Goal: Task Accomplishment & Management: Use online tool/utility

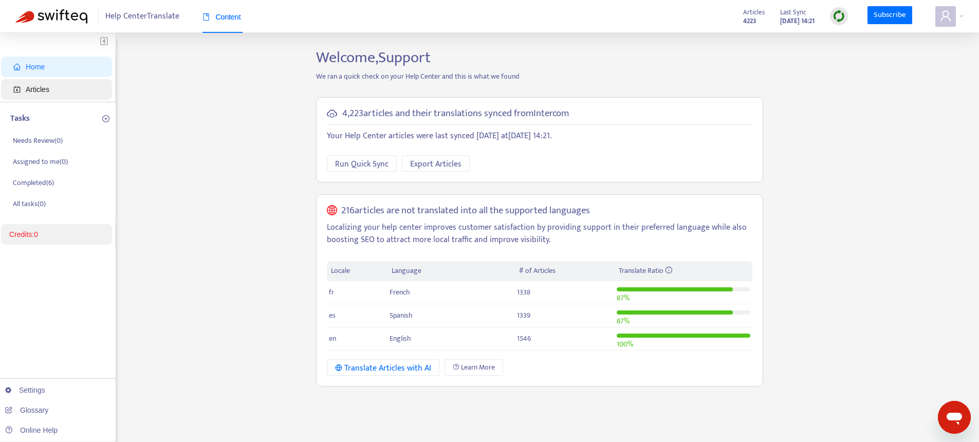
click at [74, 95] on span "Articles" at bounding box center [58, 89] width 90 height 21
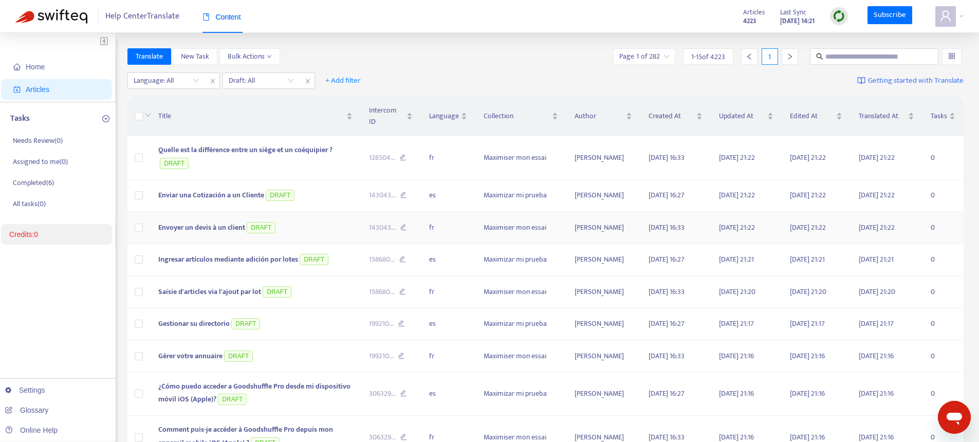
scroll to position [2, 0]
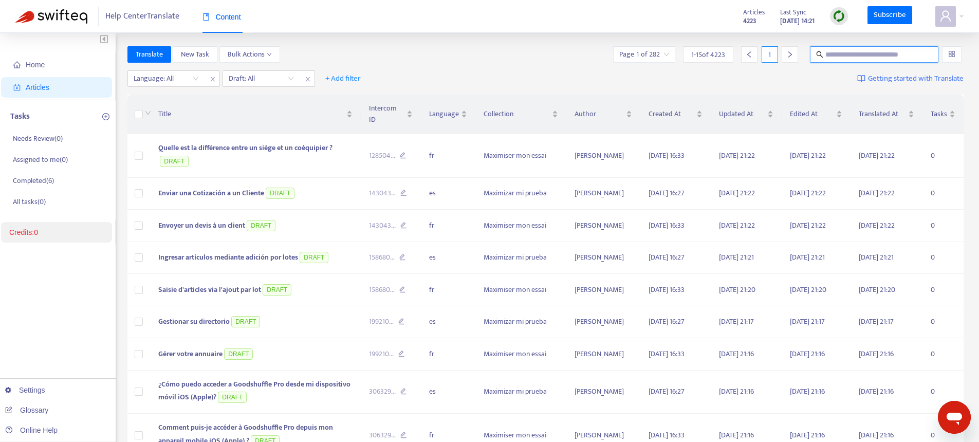
click at [840, 60] on input "text" at bounding box center [875, 54] width 99 height 11
paste input "**********"
type input "**********"
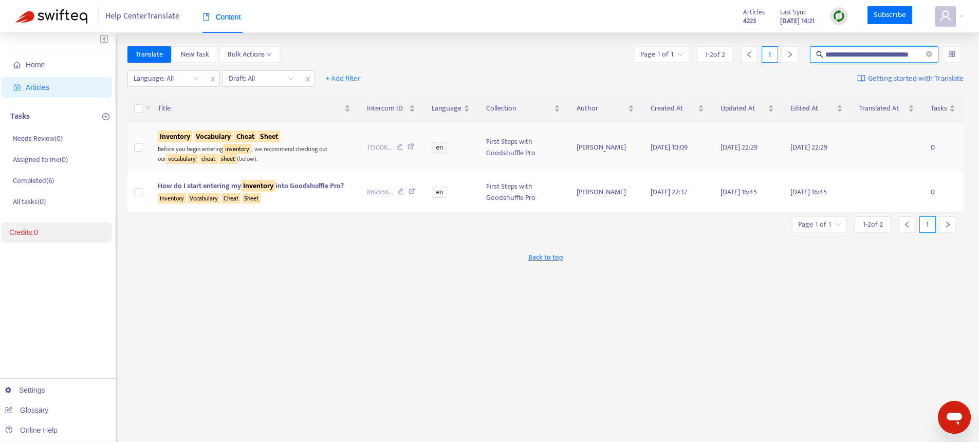
click at [265, 144] on div "Before you begin entering inventory , we recommend checking out our vocabulary …" at bounding box center [254, 152] width 193 height 21
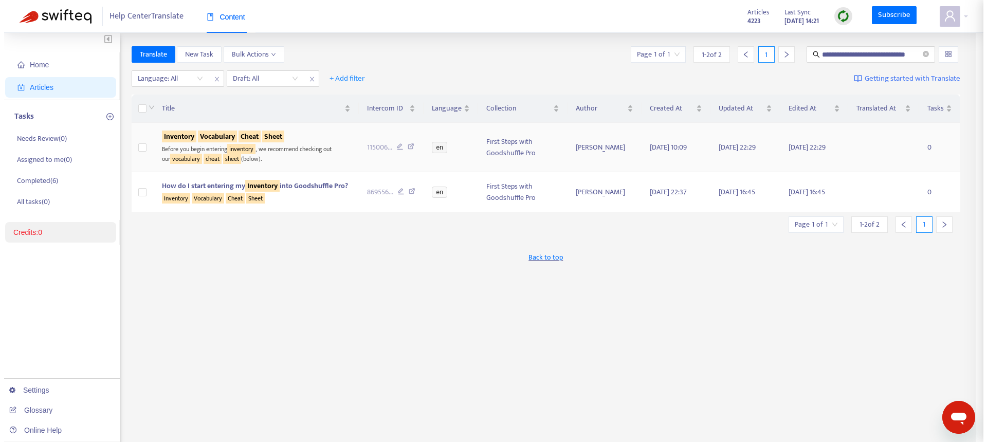
scroll to position [0, 0]
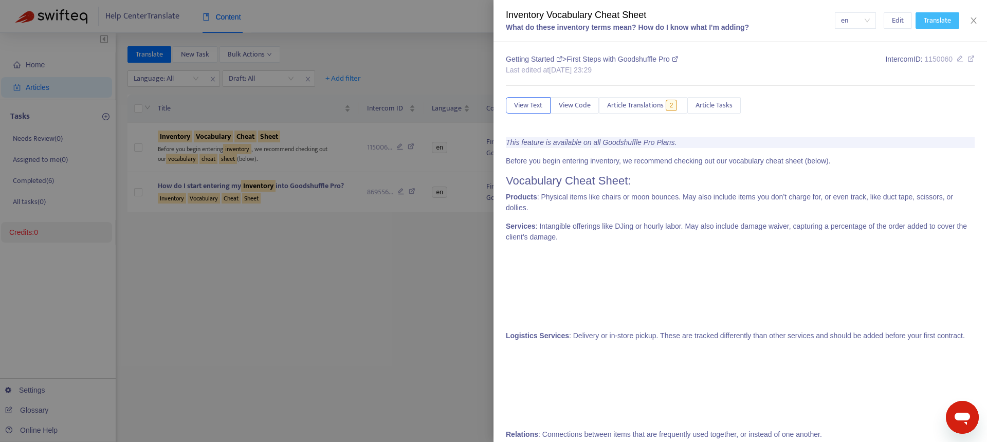
click at [930, 21] on span "Translate" at bounding box center [937, 20] width 27 height 11
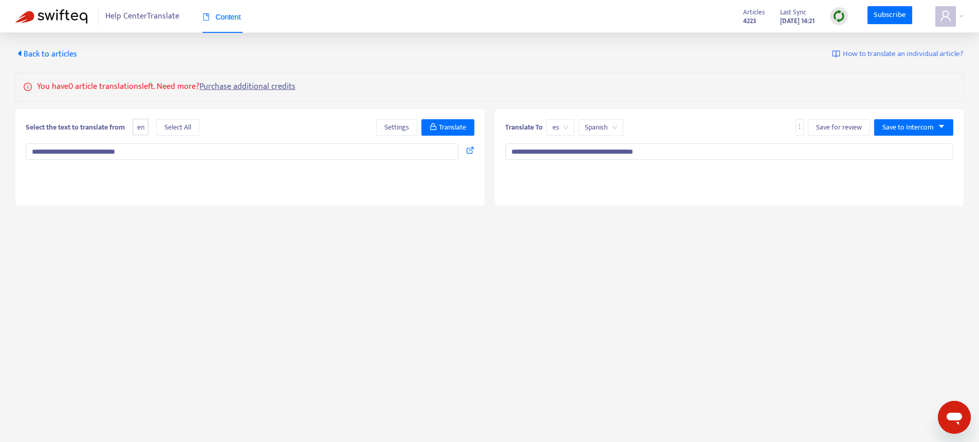
type textarea "**********"
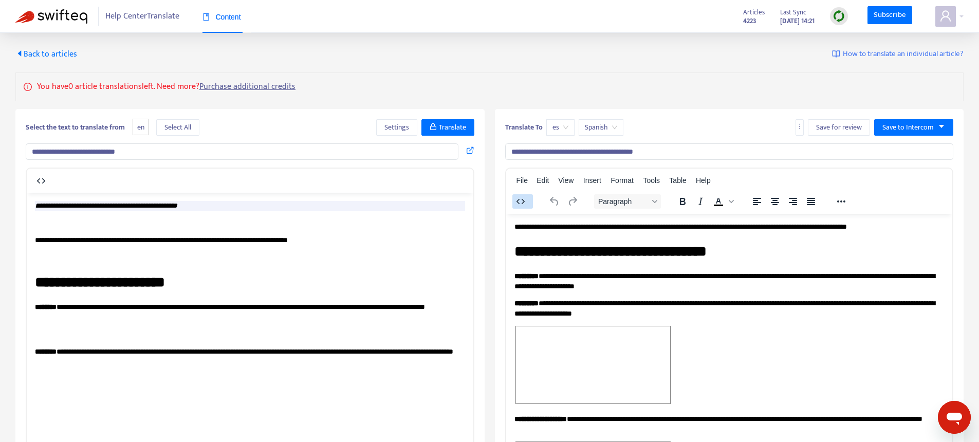
click at [516, 200] on icon "button" at bounding box center [521, 201] width 12 height 12
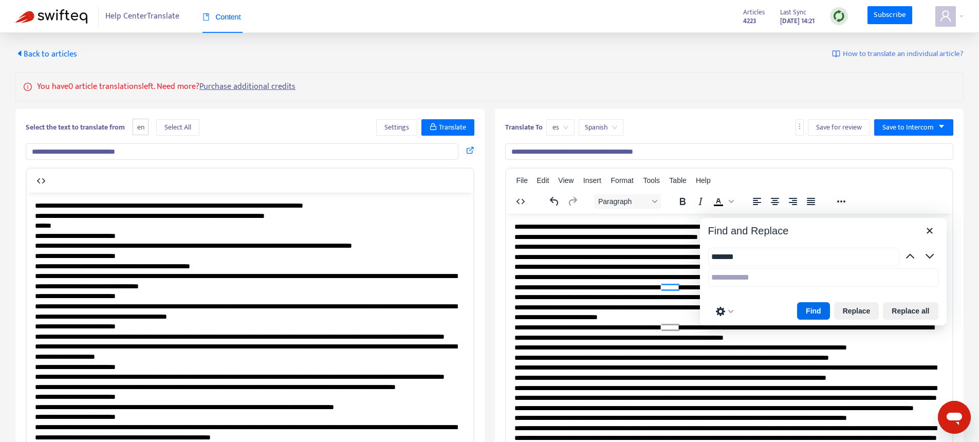
type input "*******"
click at [522, 199] on icon "button" at bounding box center [521, 201] width 12 height 12
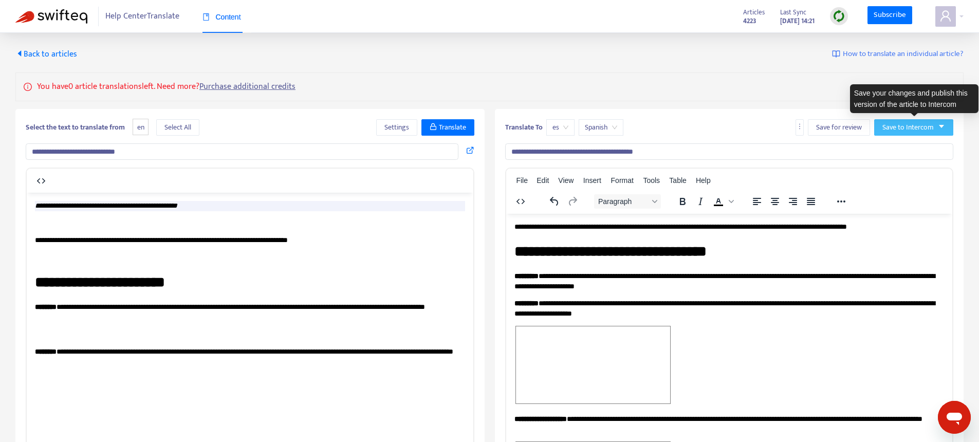
click at [917, 133] on button "Save to Intercom" at bounding box center [913, 127] width 79 height 16
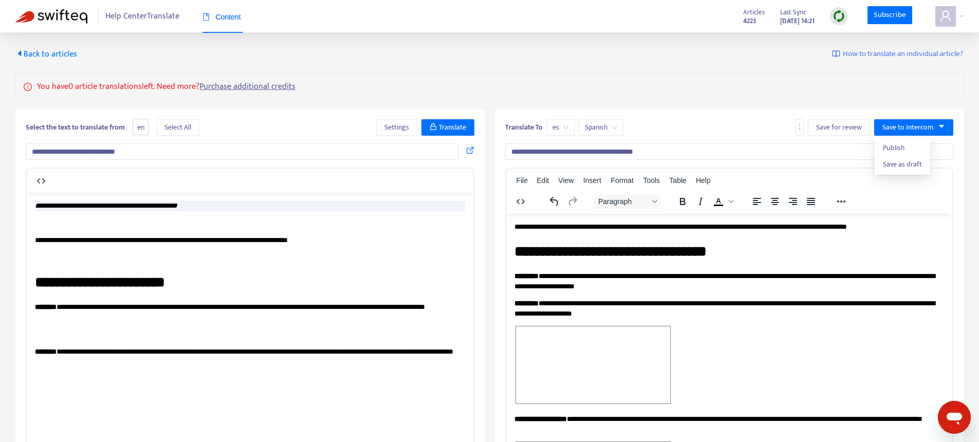
click at [53, 53] on span "Back to articles" at bounding box center [46, 54] width 62 height 14
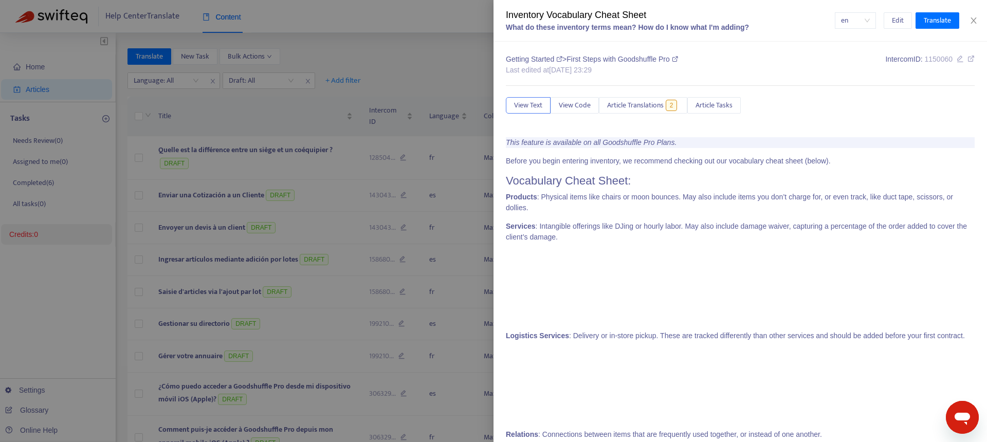
click at [936, 62] on span "1150060" at bounding box center [938, 59] width 28 height 8
click at [421, 69] on div at bounding box center [493, 221] width 987 height 442
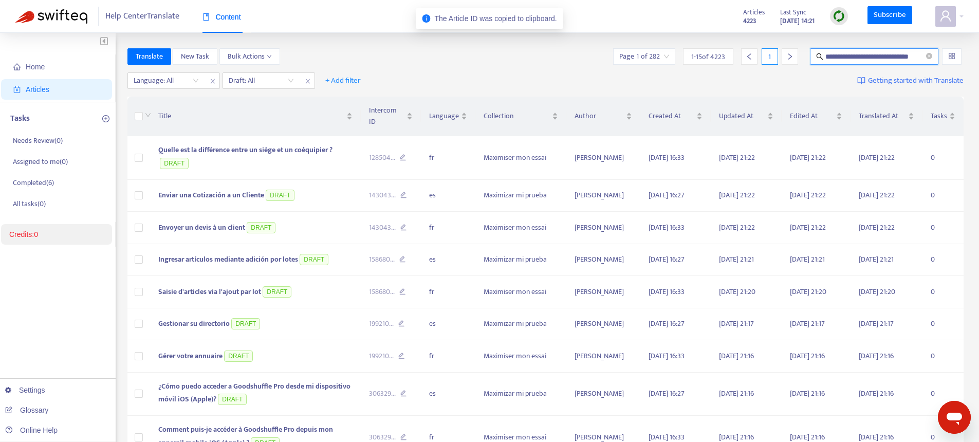
click at [846, 56] on input "**********" at bounding box center [875, 56] width 99 height 11
paste input "text"
type input "*******"
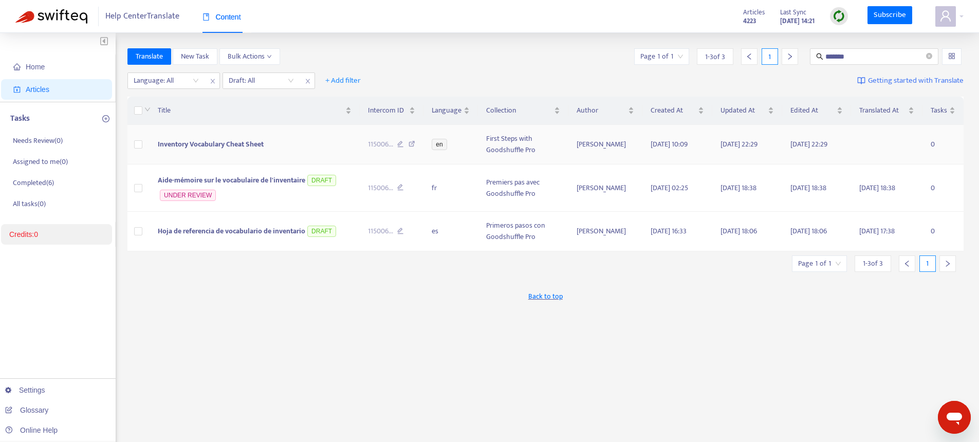
click at [242, 145] on span "Inventory Vocabulary Cheat Sheet" at bounding box center [211, 144] width 106 height 12
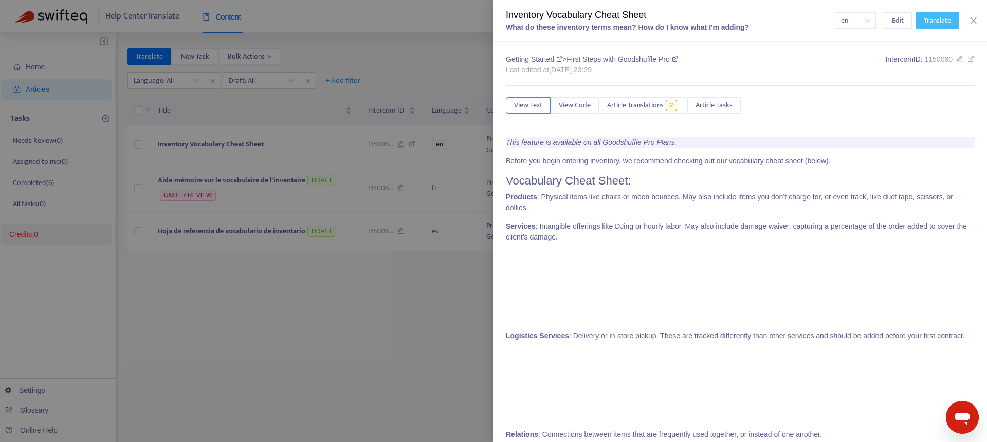
click at [928, 19] on span "Translate" at bounding box center [937, 20] width 27 height 11
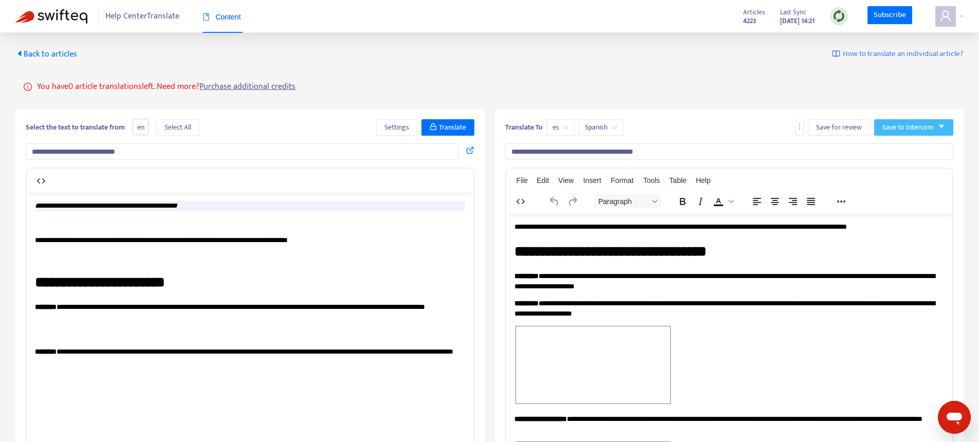
click at [902, 131] on span "Save to Intercom" at bounding box center [908, 127] width 51 height 11
click at [916, 120] on button "Save to Intercom" at bounding box center [913, 127] width 79 height 16
click at [903, 163] on span "Save as draft" at bounding box center [914, 164] width 62 height 11
click at [52, 57] on span "Back to articles" at bounding box center [46, 54] width 62 height 14
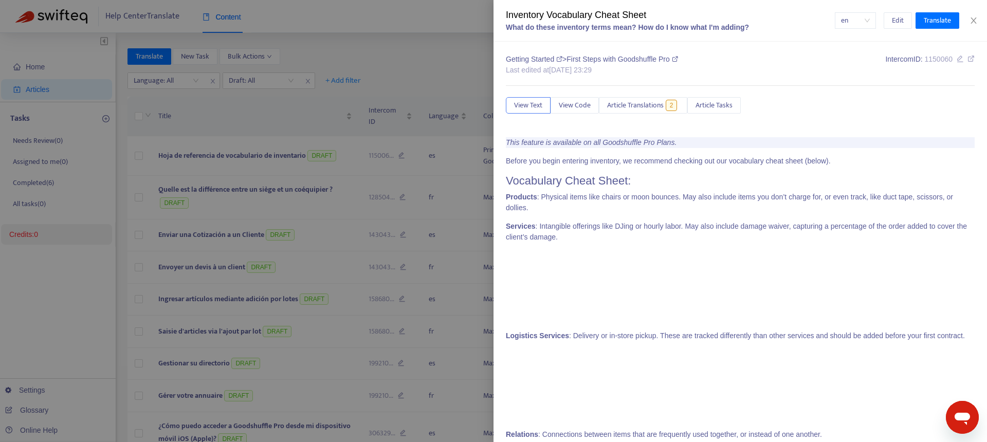
type input "*******"
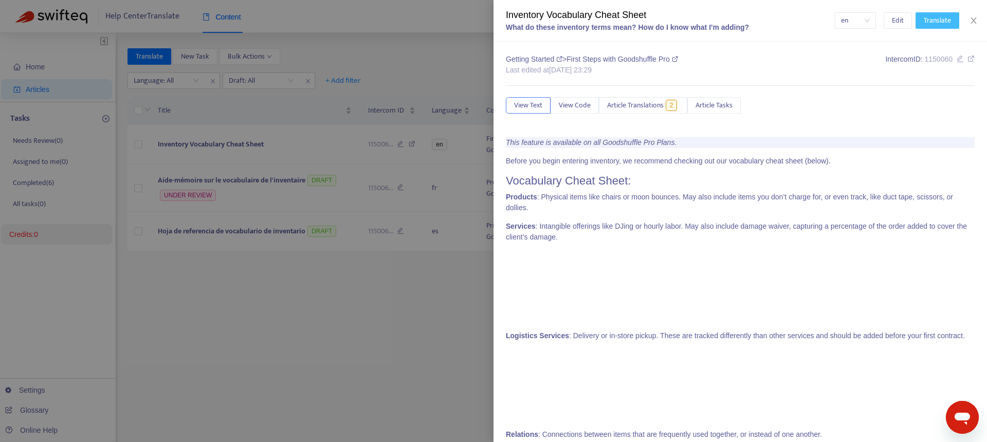
click at [946, 23] on span "Translate" at bounding box center [937, 20] width 27 height 11
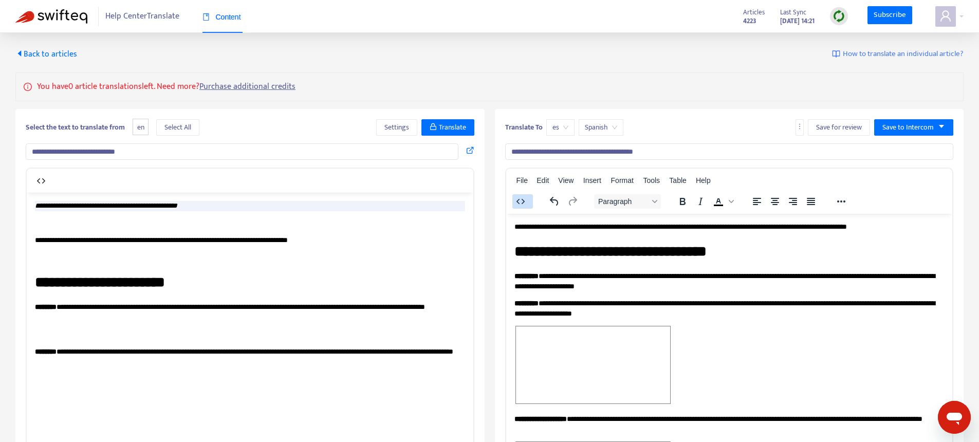
drag, startPoint x: 521, startPoint y: 204, endPoint x: 20, endPoint y: 1, distance: 540.8
click at [521, 204] on icon "button" at bounding box center [521, 201] width 12 height 12
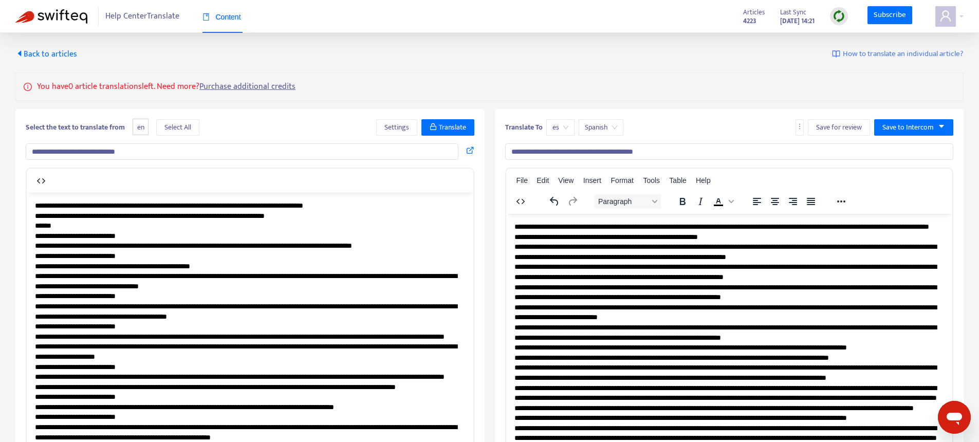
scroll to position [613, 0]
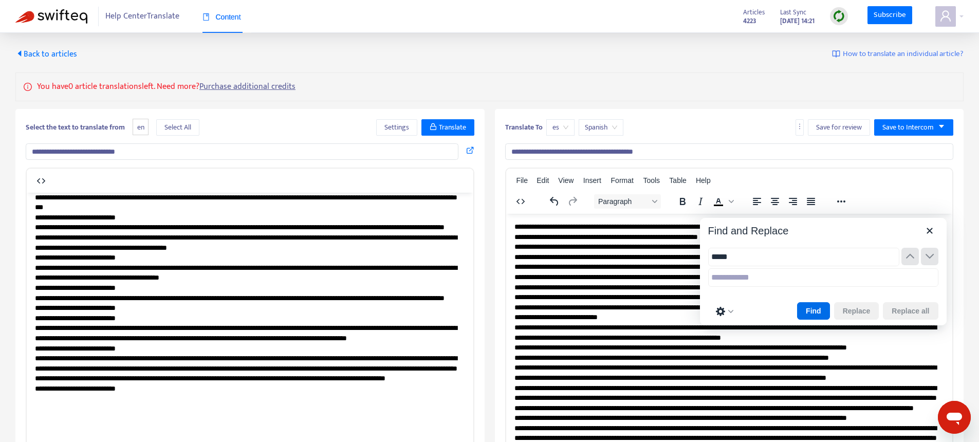
type input "******"
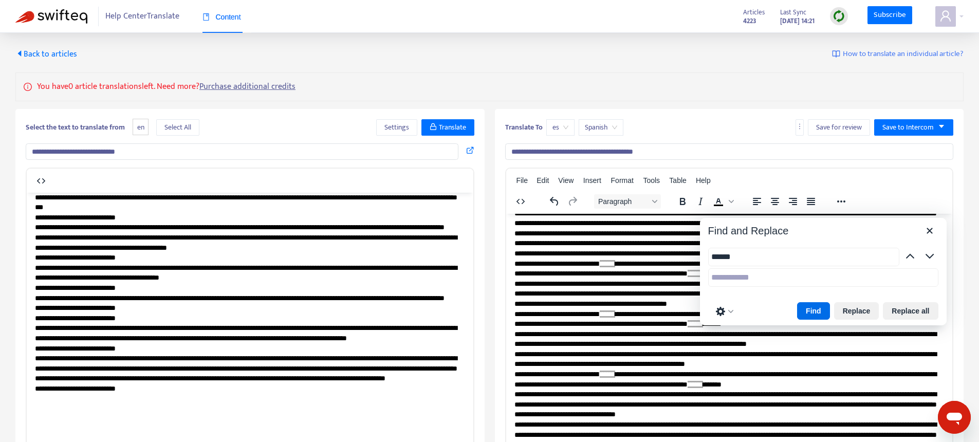
scroll to position [290, 0]
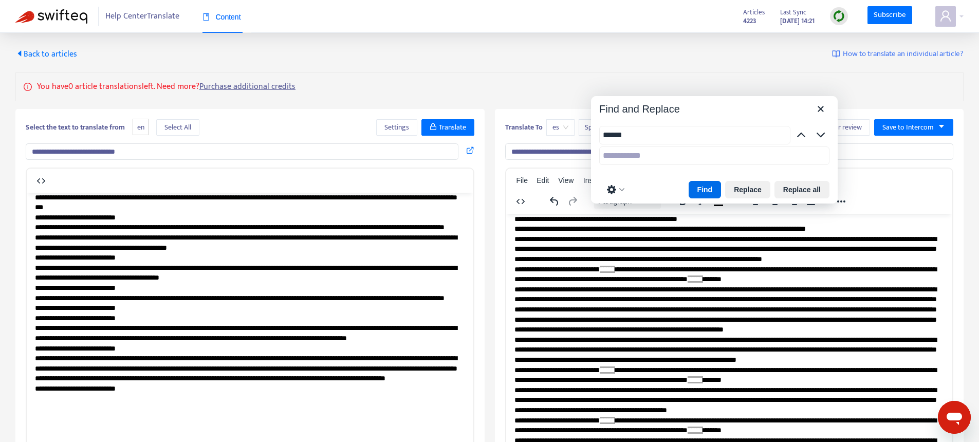
drag, startPoint x: 780, startPoint y: 237, endPoint x: 688, endPoint y: 121, distance: 148.1
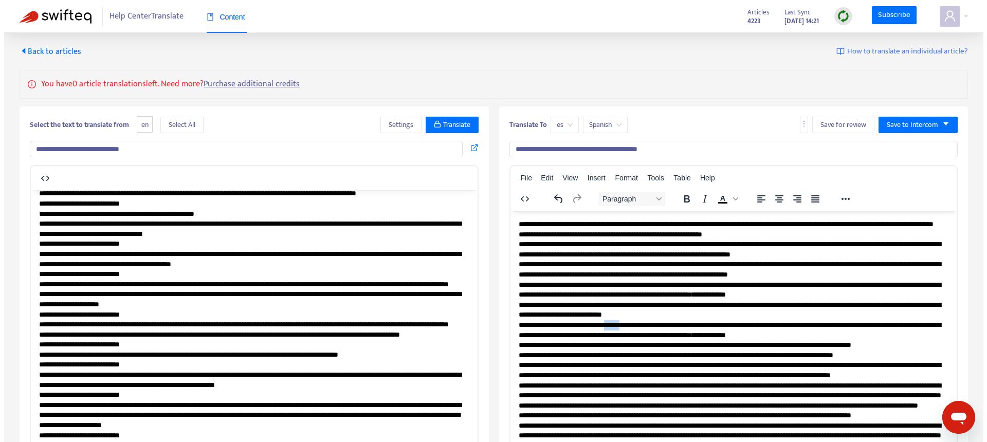
scroll to position [0, 0]
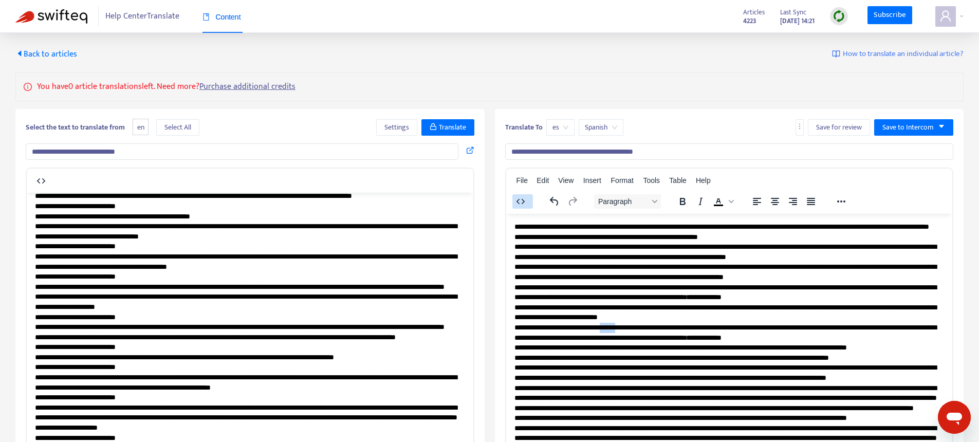
click at [518, 200] on icon "button" at bounding box center [520, 200] width 8 height 5
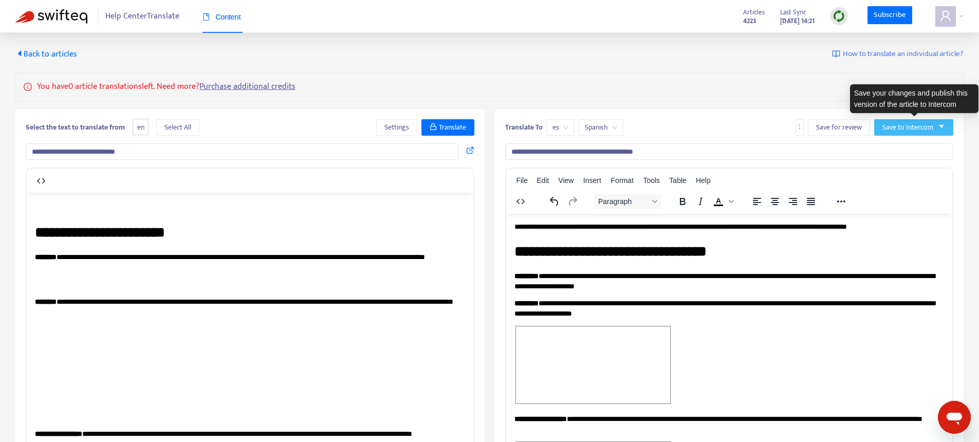
click at [920, 122] on span "Save to Intercom" at bounding box center [908, 127] width 51 height 11
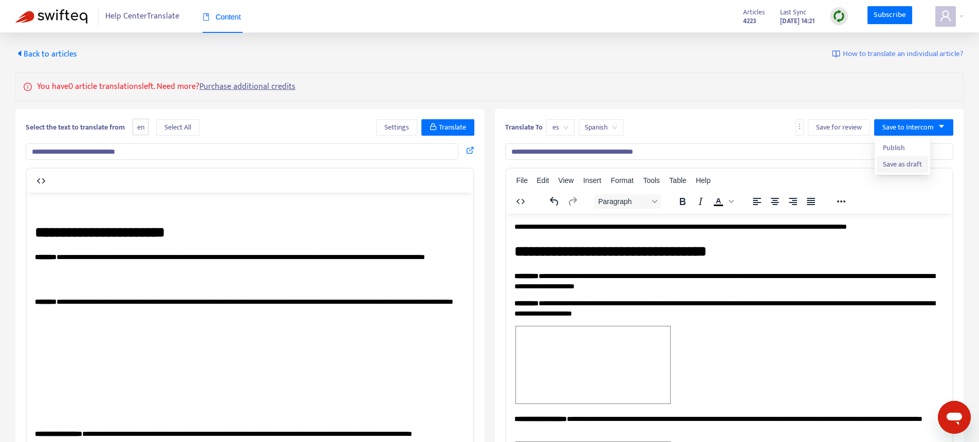
click at [900, 167] on span "Save as draft" at bounding box center [902, 164] width 39 height 11
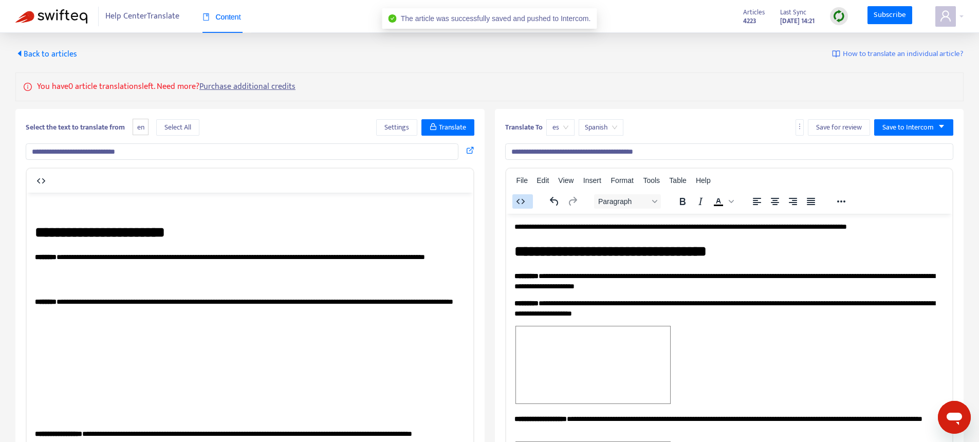
click at [520, 205] on icon "button" at bounding box center [521, 201] width 12 height 12
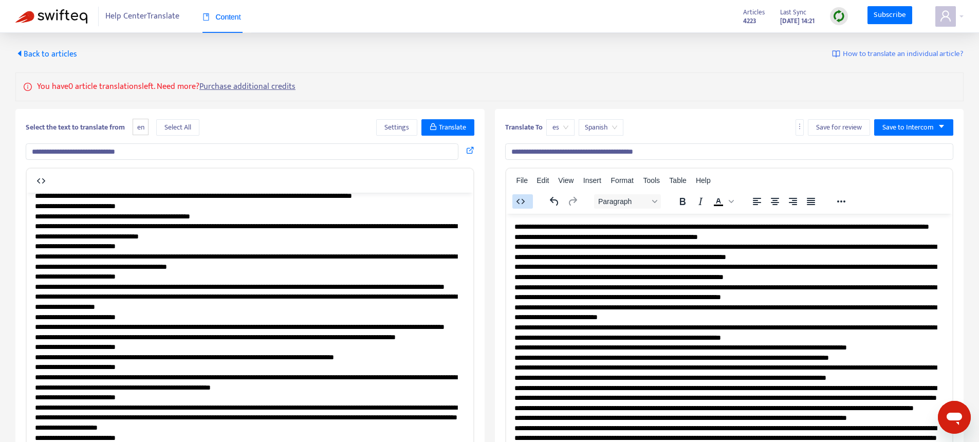
click at [520, 205] on icon "button" at bounding box center [521, 201] width 12 height 12
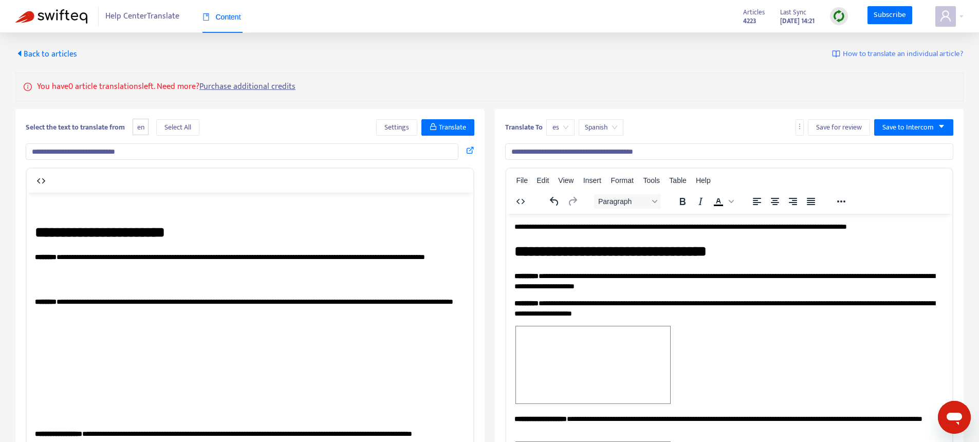
click at [37, 56] on span "Back to articles" at bounding box center [46, 54] width 62 height 14
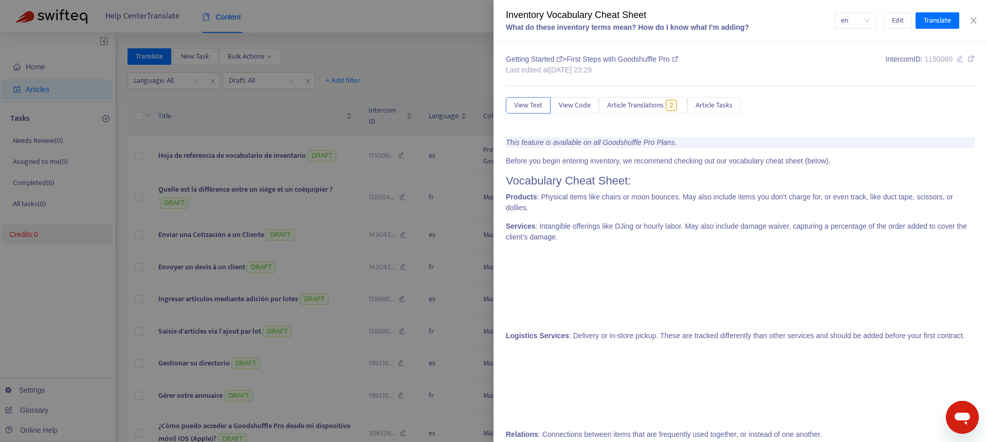
type input "*******"
click at [578, 107] on span "View Code" at bounding box center [575, 105] width 32 height 11
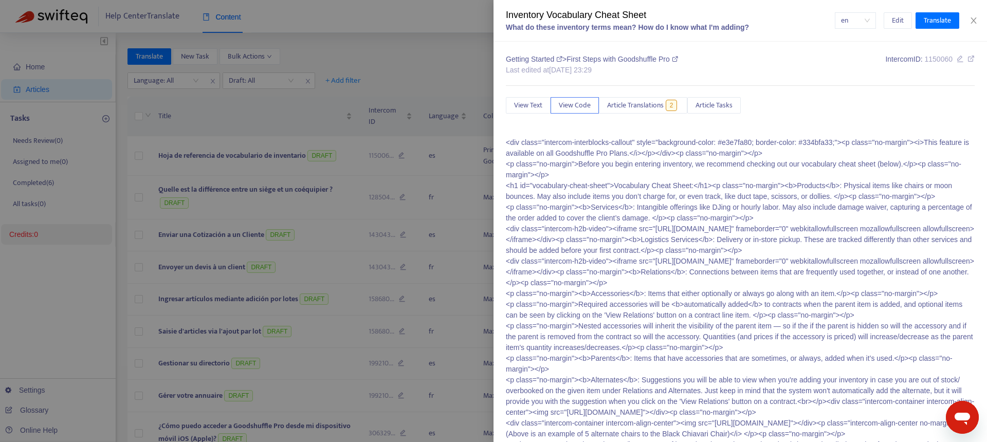
scroll to position [444, 0]
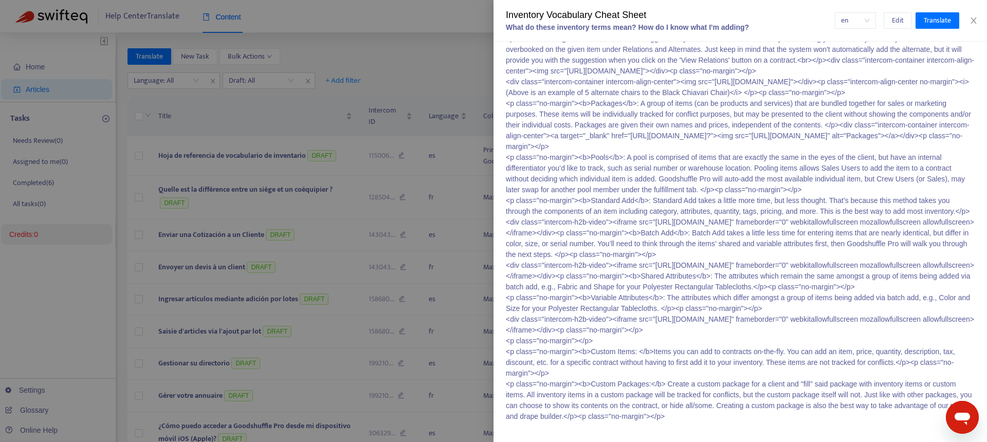
click at [720, 347] on p "<div class="intercom-interblocks-callout" style="background-color: #e3e7fa80; b…" at bounding box center [740, 109] width 469 height 626
copy p "vidyard"
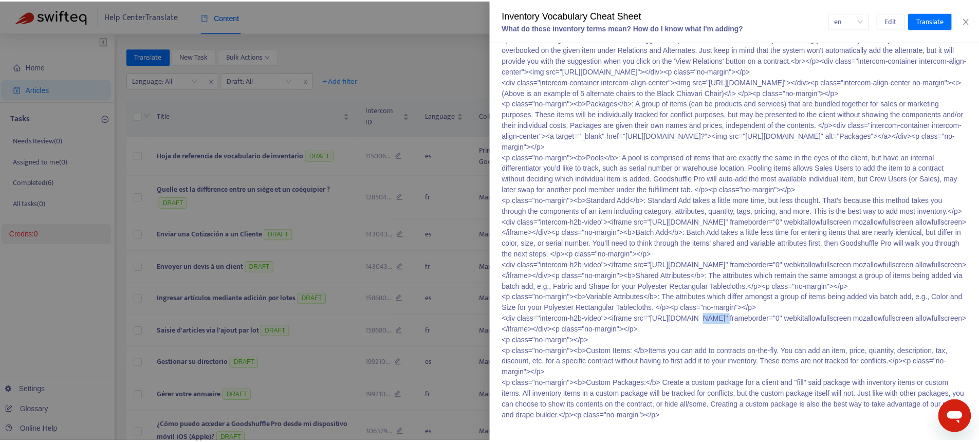
scroll to position [0, 0]
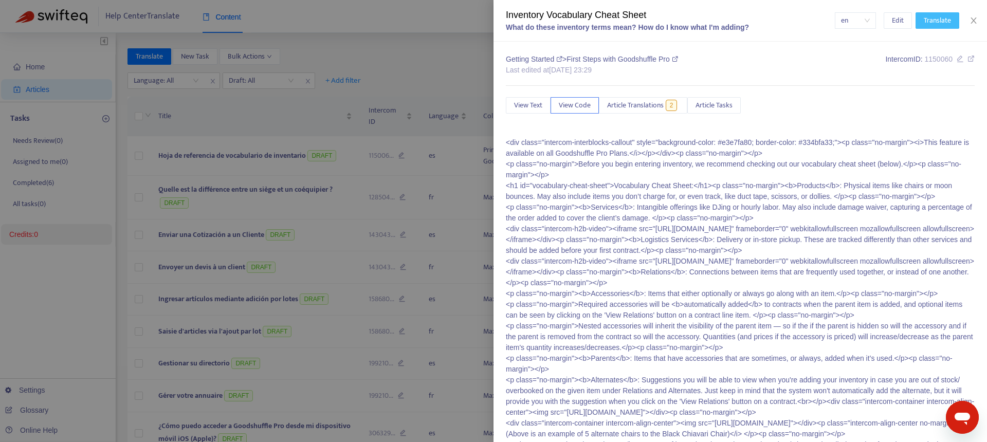
click at [926, 15] on span "Translate" at bounding box center [937, 20] width 27 height 11
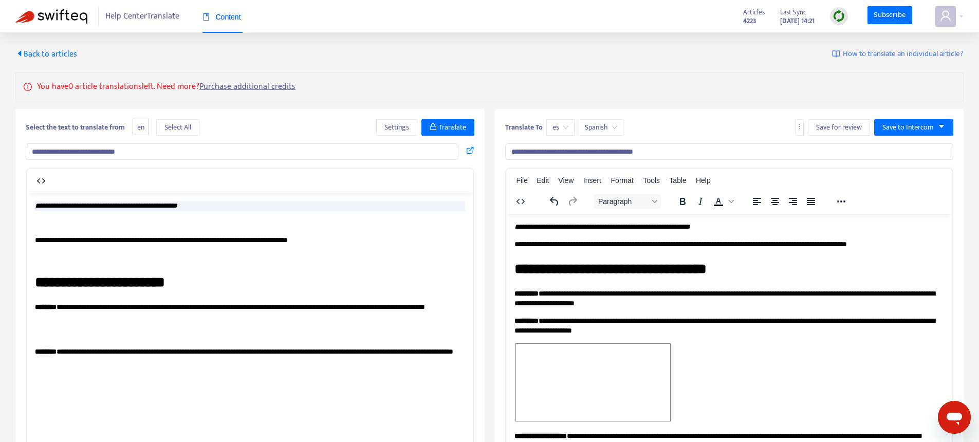
click at [562, 129] on span "es" at bounding box center [561, 127] width 16 height 15
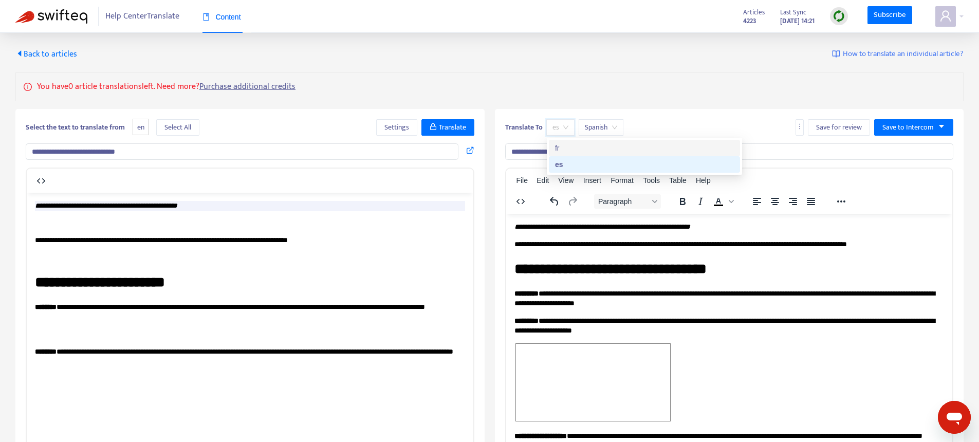
click at [564, 147] on div "fr" at bounding box center [644, 147] width 179 height 11
type input "**********"
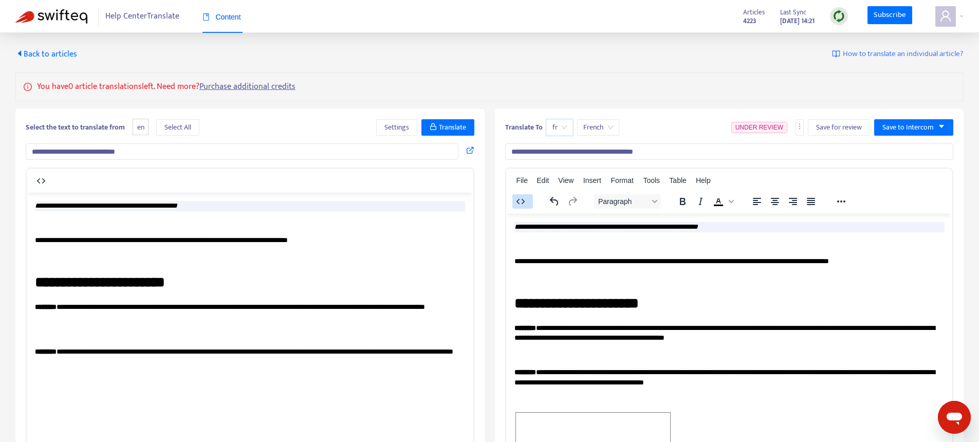
click at [521, 205] on icon "button" at bounding box center [521, 201] width 12 height 12
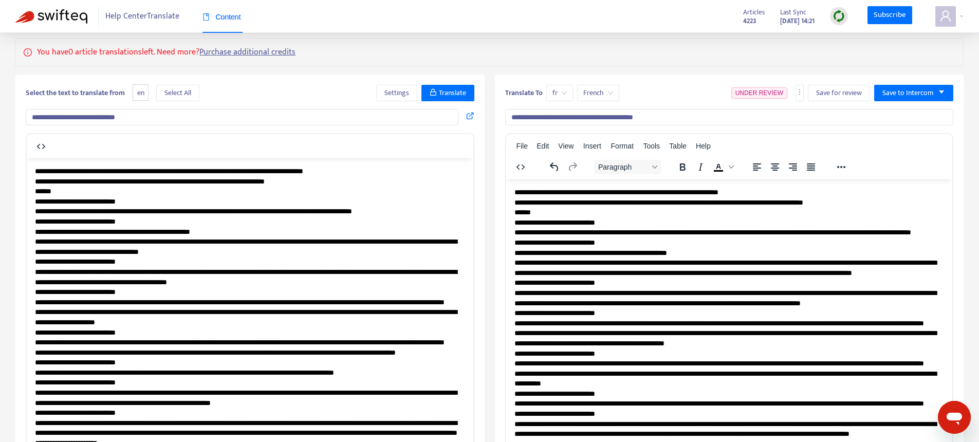
scroll to position [88, 0]
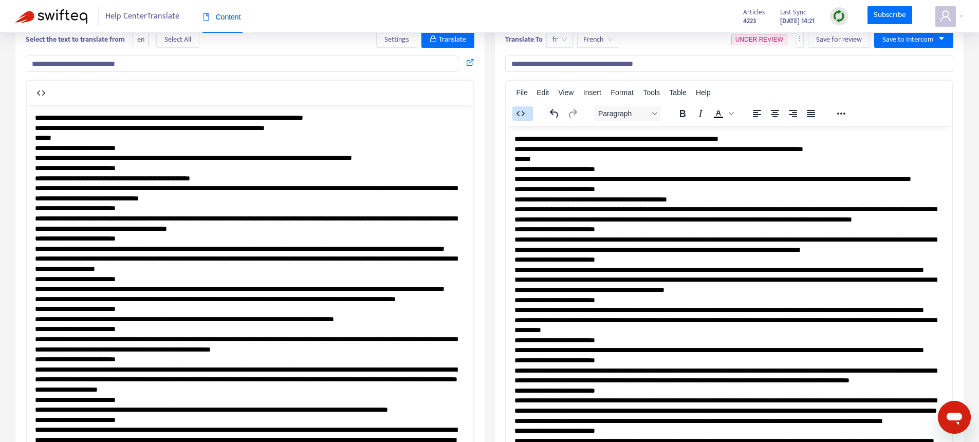
click at [520, 109] on icon "button" at bounding box center [521, 113] width 12 height 12
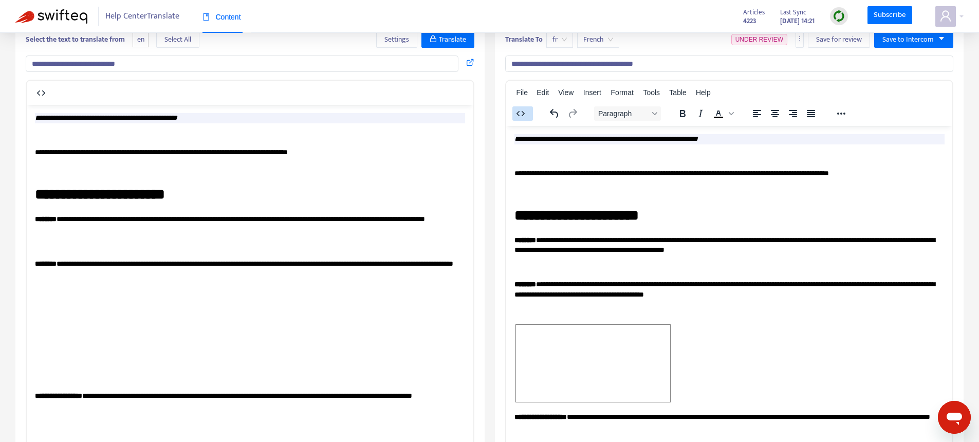
click at [518, 113] on icon "button" at bounding box center [521, 113] width 12 height 12
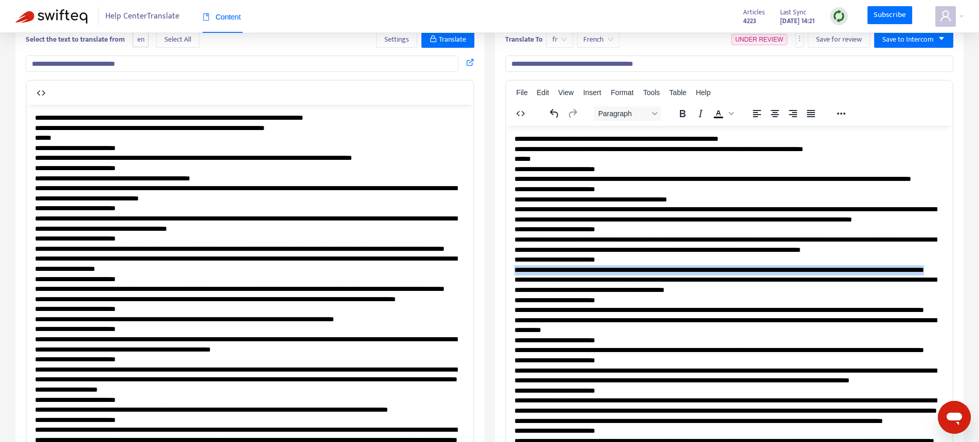
drag, startPoint x: 515, startPoint y: 300, endPoint x: 783, endPoint y: 308, distance: 267.9
copy p "**********"
